Goal: Task Accomplishment & Management: Manage account settings

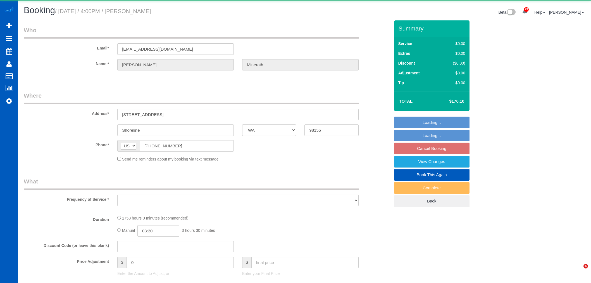
select select "WA"
select select "object:17776"
select select "string:fspay-d7e5a634-9451-4057-a63c-d0c17b92e8cd"
select select "1001"
select select "3"
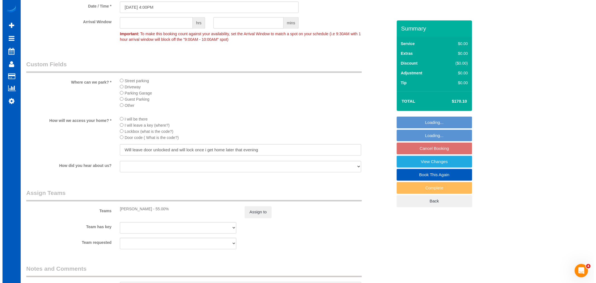
scroll to position [621, 0]
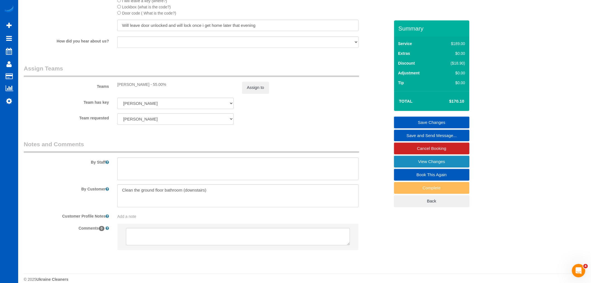
click at [438, 163] on link "View Changes" at bounding box center [431, 162] width 75 height 12
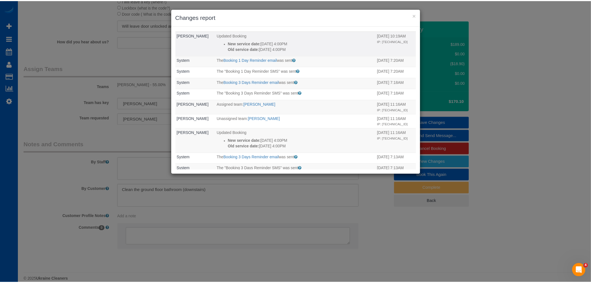
scroll to position [0, 0]
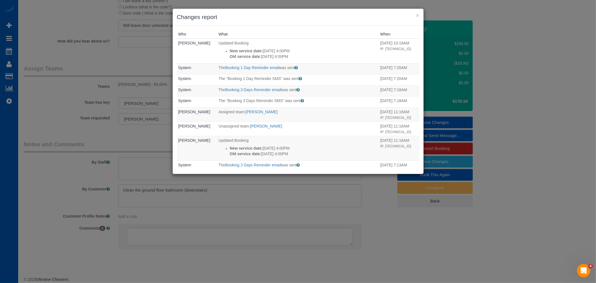
click at [418, 20] on h3 "Changes report" at bounding box center [298, 17] width 243 height 8
click at [418, 15] on button "×" at bounding box center [417, 15] width 3 height 6
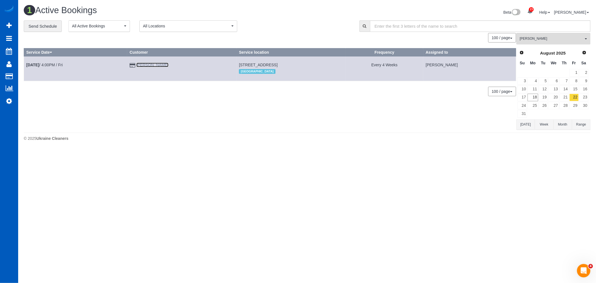
click at [153, 65] on link "[PERSON_NAME]" at bounding box center [152, 65] width 32 height 4
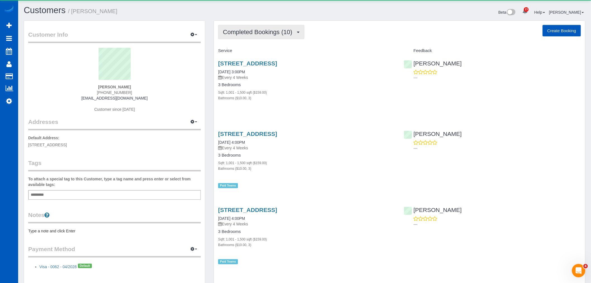
click at [270, 34] on span "Completed Bookings (10)" at bounding box center [259, 32] width 72 height 7
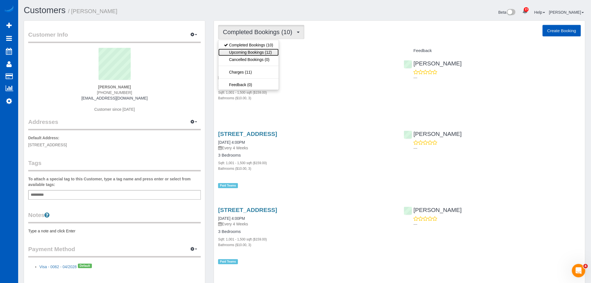
click at [255, 53] on link "Upcoming Bookings (12)" at bounding box center [249, 52] width 60 height 7
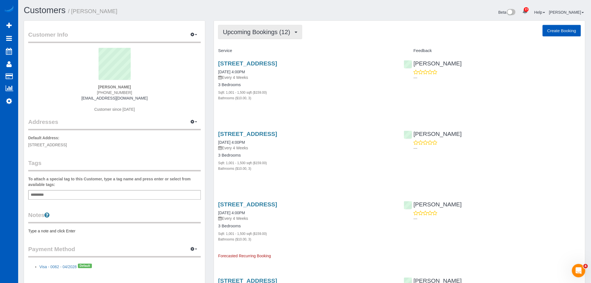
click at [249, 39] on button "Upcoming Bookings (12)" at bounding box center [260, 32] width 84 height 14
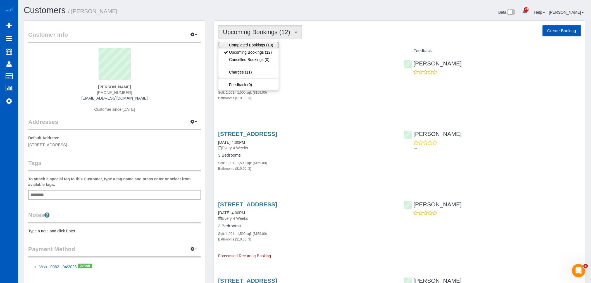
click at [246, 45] on link "Completed Bookings (10)" at bounding box center [249, 44] width 60 height 7
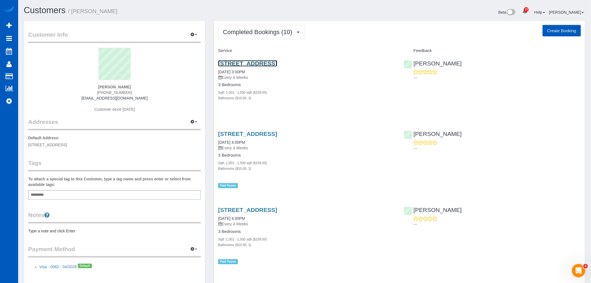
click at [248, 63] on link "[STREET_ADDRESS]" at bounding box center [247, 63] width 59 height 6
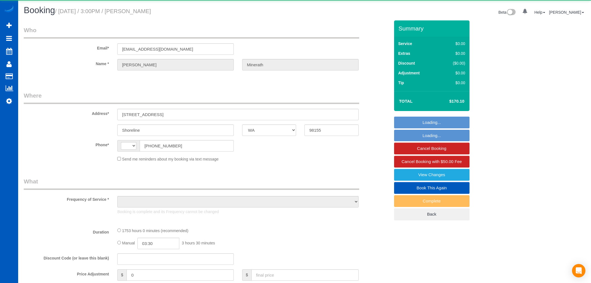
select select "WA"
select select "string:[GEOGRAPHIC_DATA]"
select select "object:1135"
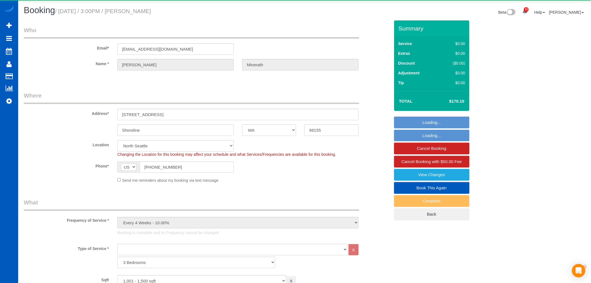
select select "1001"
select select "3"
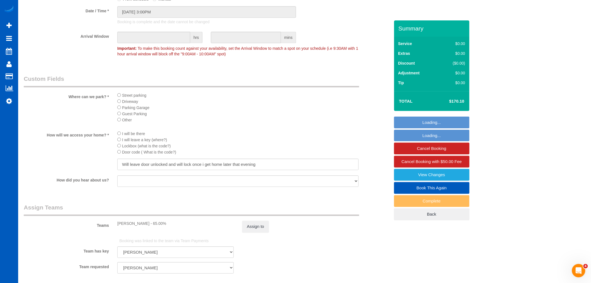
scroll to position [621, 0]
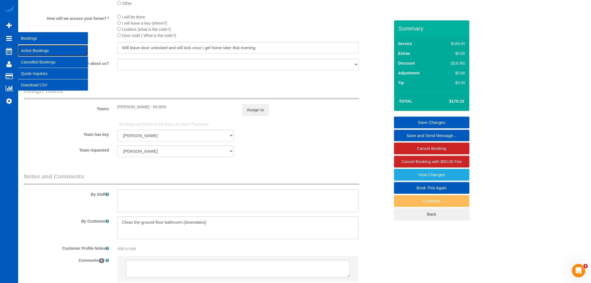
click at [31, 49] on link "Active Bookings" at bounding box center [53, 50] width 70 height 11
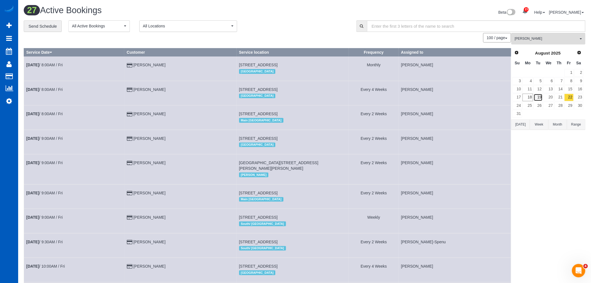
click at [534, 99] on link "19" at bounding box center [538, 98] width 9 height 8
click at [533, 99] on link "18" at bounding box center [528, 98] width 10 height 8
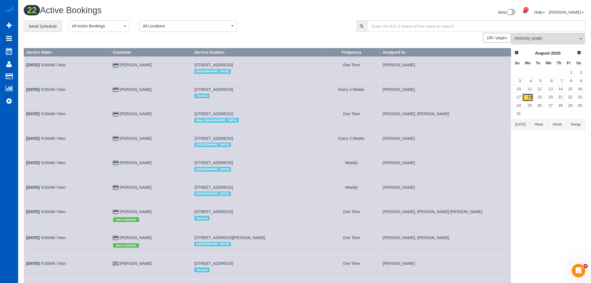
click at [532, 99] on link "18" at bounding box center [528, 98] width 10 height 8
click at [533, 42] on button "[PERSON_NAME] All Teams" at bounding box center [549, 38] width 74 height 11
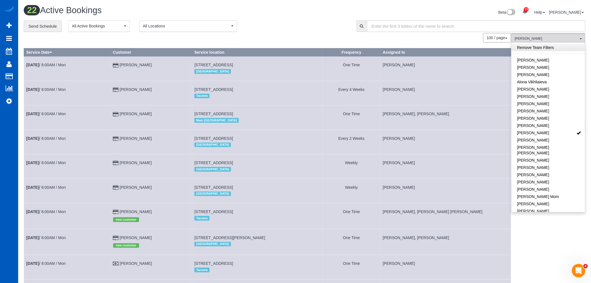
click at [536, 48] on link "Remove Team Filters" at bounding box center [549, 47] width 74 height 7
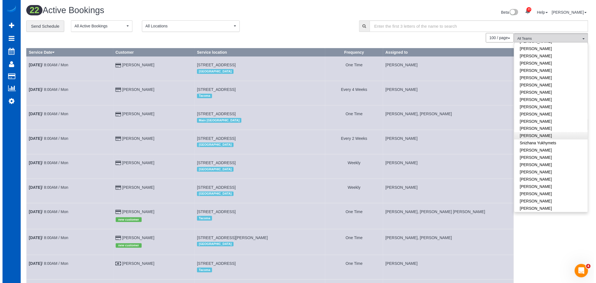
scroll to position [361, 0]
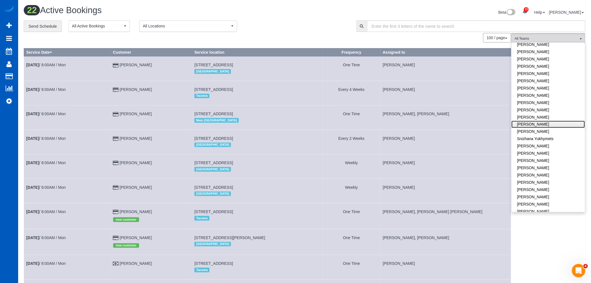
click at [543, 121] on link "[PERSON_NAME]" at bounding box center [549, 124] width 74 height 7
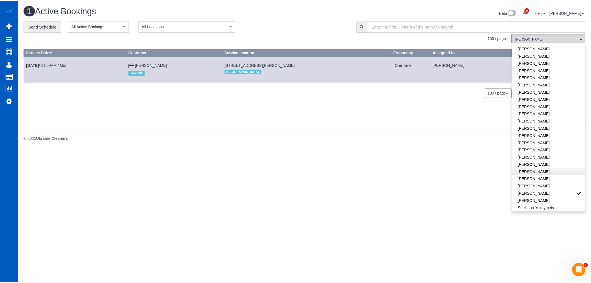
scroll to position [330, 0]
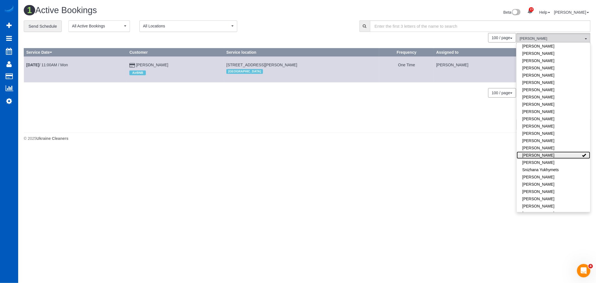
click at [561, 151] on link "[PERSON_NAME]" at bounding box center [554, 154] width 74 height 7
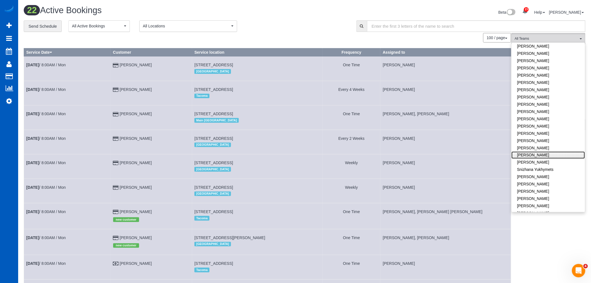
click at [561, 151] on link "[PERSON_NAME]" at bounding box center [549, 154] width 74 height 7
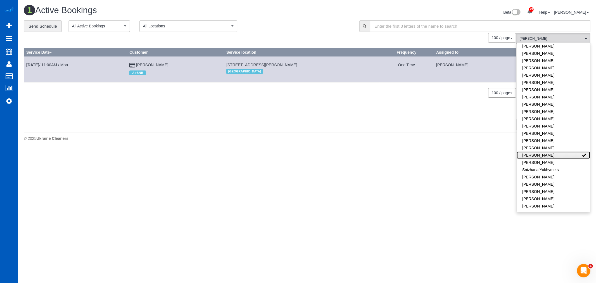
click at [561, 151] on link "[PERSON_NAME]" at bounding box center [554, 154] width 74 height 7
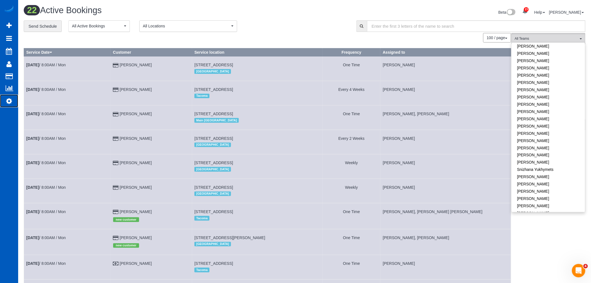
click at [11, 101] on icon at bounding box center [9, 101] width 6 height 7
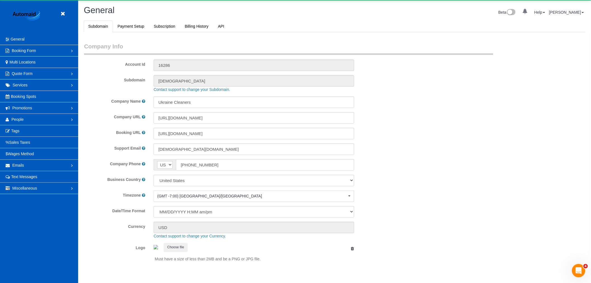
scroll to position [1222, 591]
select select "1"
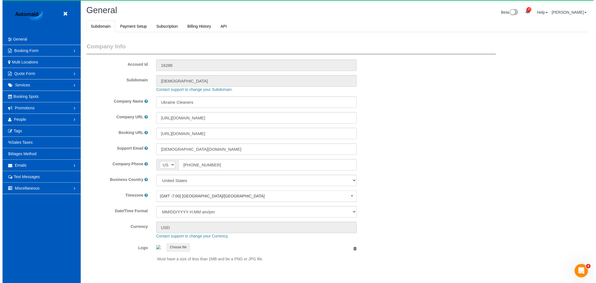
scroll to position [0, 0]
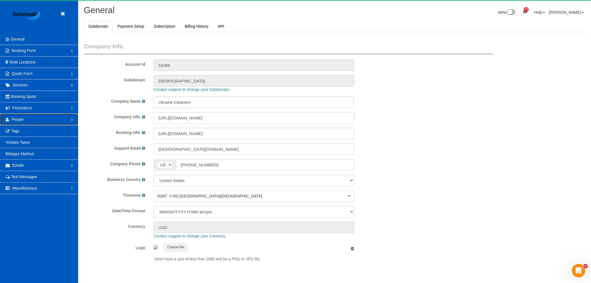
click at [20, 118] on span "People" at bounding box center [17, 119] width 12 height 4
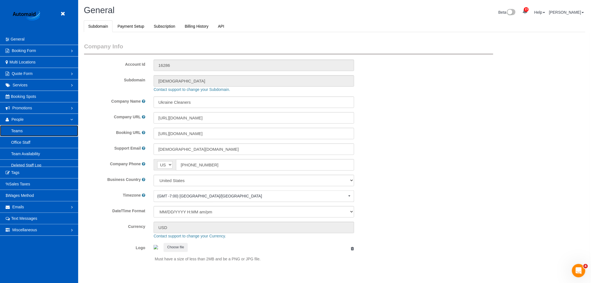
click at [25, 133] on link "Teams" at bounding box center [39, 130] width 78 height 11
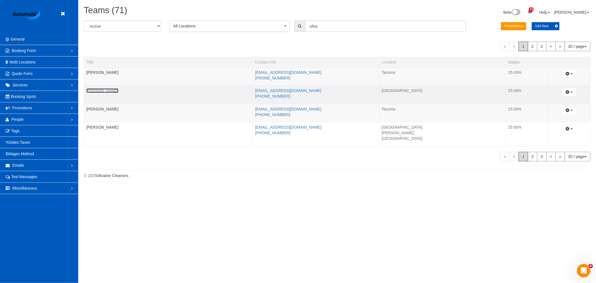
click at [99, 91] on link "[PERSON_NAME]" at bounding box center [102, 90] width 32 height 4
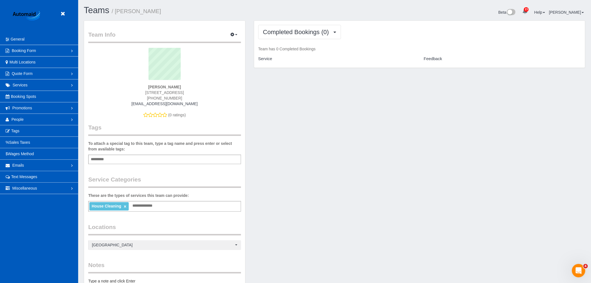
click at [58, 7] on header "Beta" at bounding box center [39, 17] width 78 height 34
click at [60, 13] on icon at bounding box center [62, 13] width 7 height 7
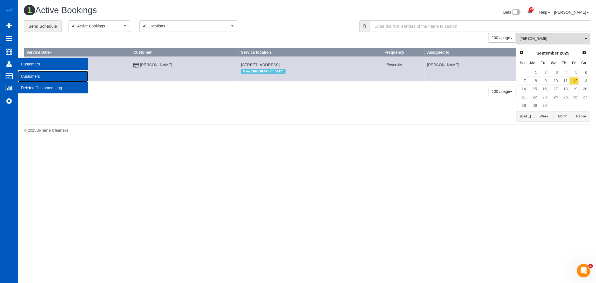
click at [30, 74] on link "Customers" at bounding box center [53, 76] width 70 height 11
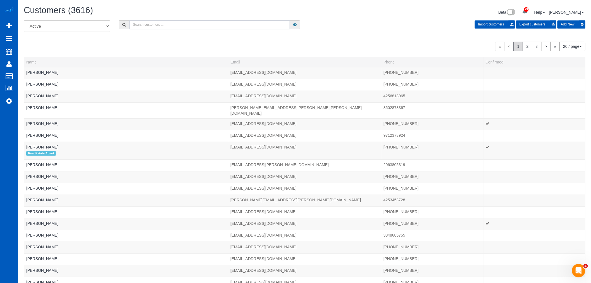
click at [153, 29] on input "text" at bounding box center [209, 24] width 161 height 9
type input "b"
type input "c"
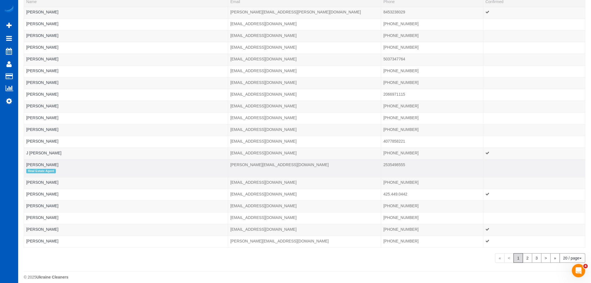
scroll to position [67, 0]
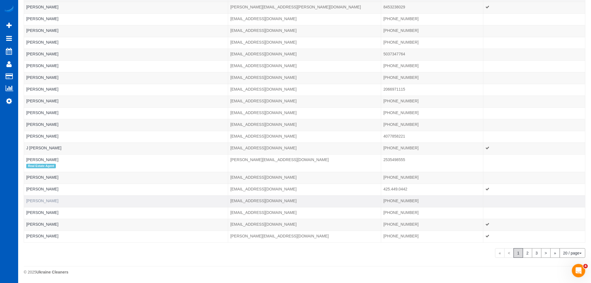
type input "[PERSON_NAME]"
click at [34, 198] on link "[PERSON_NAME]" at bounding box center [42, 200] width 32 height 4
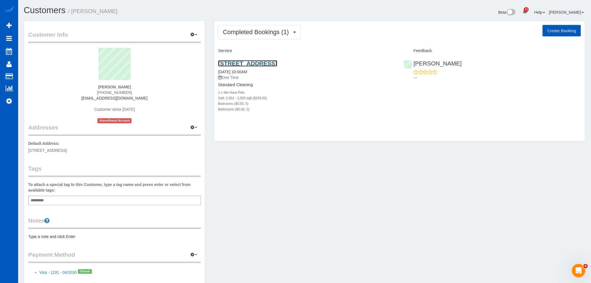
click at [260, 62] on link "[STREET_ADDRESS]" at bounding box center [247, 63] width 59 height 6
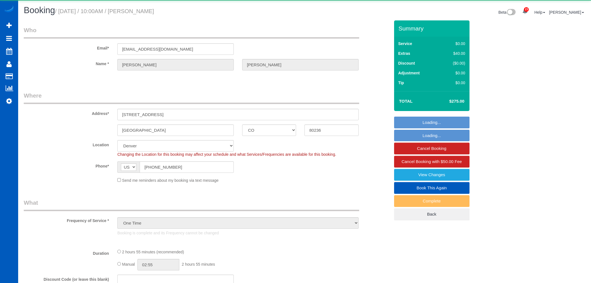
select select "CO"
select select "object:1099"
select select "199"
select select "2001"
select select "5"
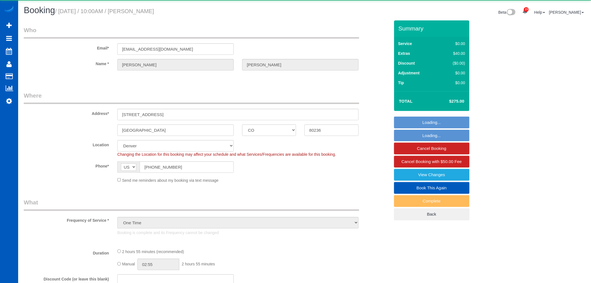
select select "2"
select select "spot1"
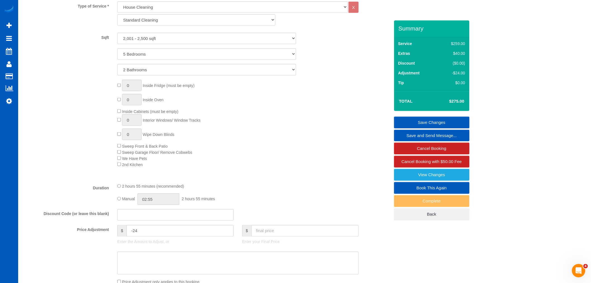
scroll to position [180, 0]
